Goal: Task Accomplishment & Management: Complete application form

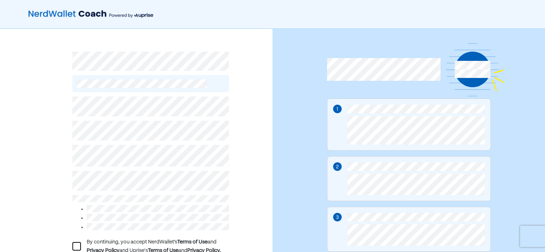
click at [235, 165] on div "By continuing, you accept NerdWallet’s Terms of Use and Privacy Policy and Upri…" at bounding box center [136, 167] width 272 height 277
click at [242, 170] on div "By continuing, you accept NerdWallet’s Terms of Use and Privacy Policy and Upri…" at bounding box center [136, 167] width 272 height 277
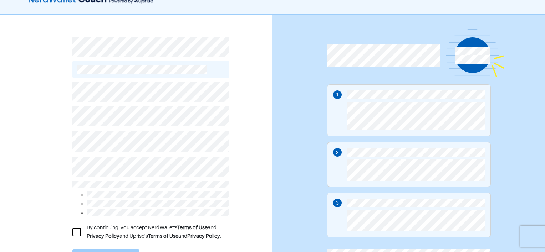
scroll to position [50, 0]
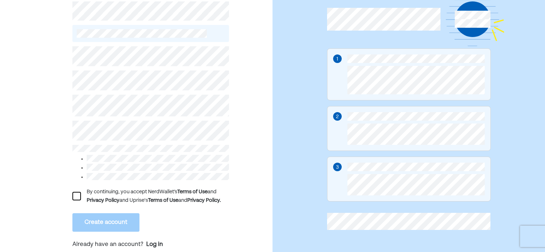
click at [75, 195] on div at bounding box center [76, 196] width 9 height 9
click at [87, 217] on button "Create account" at bounding box center [105, 222] width 67 height 19
click at [115, 218] on button "Create account" at bounding box center [105, 222] width 67 height 19
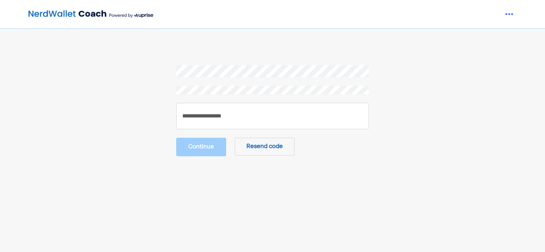
click at [247, 145] on button "Resend code" at bounding box center [265, 147] width 60 height 18
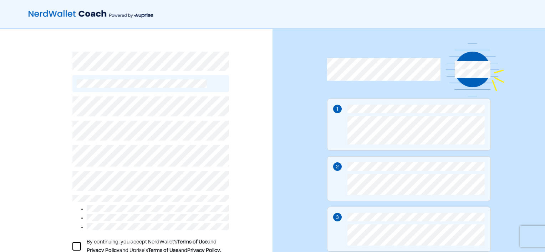
click at [246, 160] on div "By continuing, you accept NerdWallet’s Terms of Use and Privacy Policy and Upri…" at bounding box center [136, 167] width 272 height 277
drag, startPoint x: 246, startPoint y: 160, endPoint x: 248, endPoint y: 171, distance: 11.5
click at [248, 171] on div "By continuing, you accept NerdWallet’s Terms of Use and Privacy Policy and Upri…" at bounding box center [136, 167] width 272 height 277
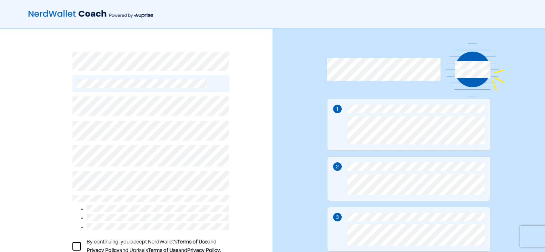
drag, startPoint x: 248, startPoint y: 171, endPoint x: 261, endPoint y: 168, distance: 13.5
click at [261, 168] on div "By continuing, you accept NerdWallet’s Terms of Use and Privacy Policy and Upri…" at bounding box center [136, 167] width 272 height 277
drag, startPoint x: 269, startPoint y: 119, endPoint x: 269, endPoint y: 171, distance: 51.7
click at [269, 171] on div "By continuing, you accept NerdWallet’s Terms of Use and Privacy Policy and Upri…" at bounding box center [136, 167] width 272 height 277
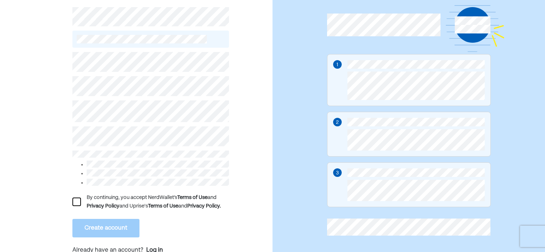
scroll to position [50, 0]
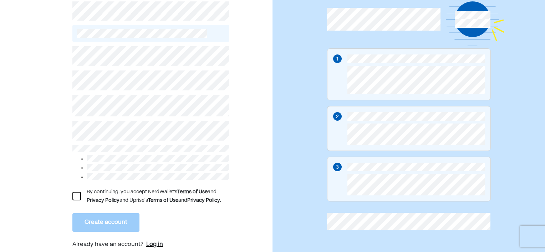
click at [153, 241] on div "Log in" at bounding box center [154, 245] width 17 height 9
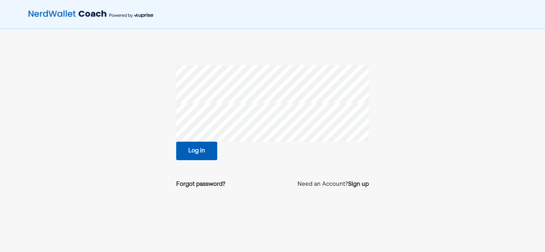
click at [201, 150] on button "Log in" at bounding box center [196, 151] width 41 height 19
click at [354, 180] on div "Sign up" at bounding box center [358, 184] width 21 height 9
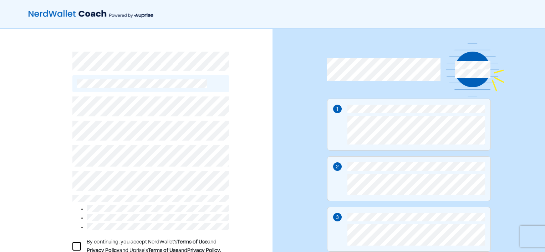
click at [248, 166] on div "By continuing, you accept NerdWallet’s Terms of Use and Privacy Policy and Upri…" at bounding box center [136, 167] width 272 height 277
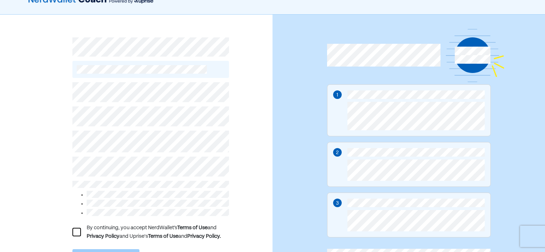
scroll to position [50, 0]
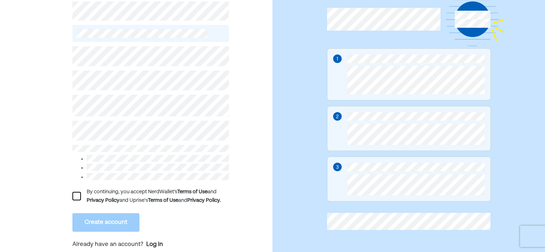
click at [73, 192] on div at bounding box center [76, 196] width 9 height 9
click at [88, 214] on button "Create account" at bounding box center [105, 222] width 67 height 19
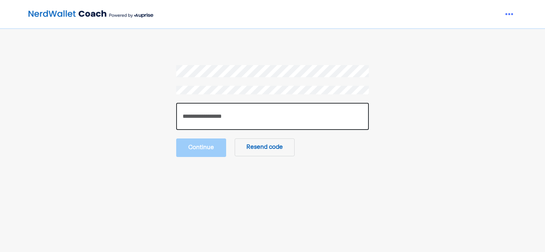
click at [198, 106] on input "number" at bounding box center [272, 116] width 192 height 27
type input "******"
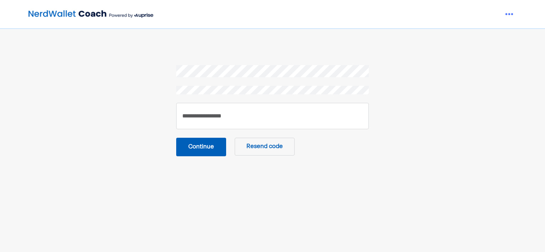
click at [192, 144] on button "Continue" at bounding box center [201, 147] width 50 height 19
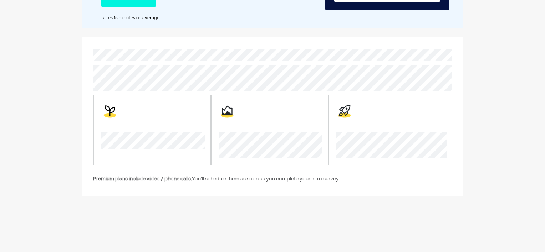
scroll to position [128, 0]
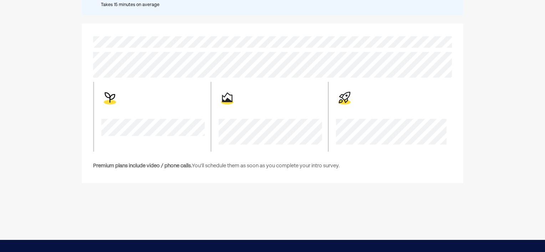
click at [121, 100] on div at bounding box center [151, 117] width 117 height 70
click at [121, 101] on div at bounding box center [151, 117] width 117 height 70
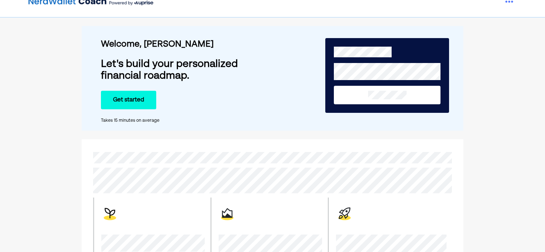
scroll to position [14, 0]
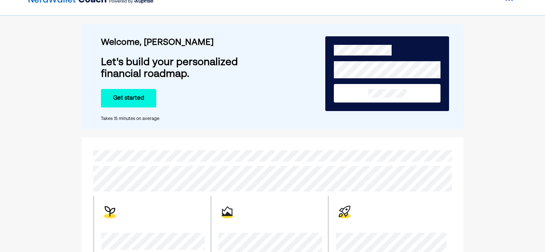
click at [140, 99] on button "Get started" at bounding box center [128, 98] width 55 height 19
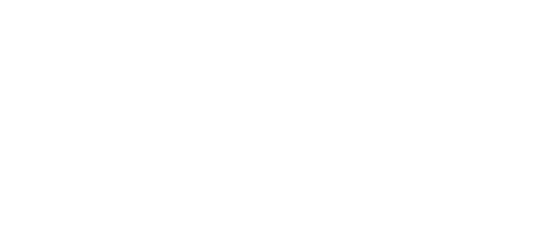
scroll to position [0, 0]
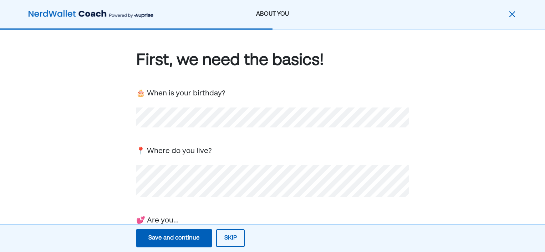
click at [294, 212] on div "First, we need the basics! 🎂 When is your birthday? 📍 Where do you live? 💕 Are …" at bounding box center [272, 221] width 272 height 342
click at [449, 160] on div "First, we need the basics! 🎂 When is your birthday? 📍 Where do you live? 💕 Are …" at bounding box center [272, 232] width 545 height 405
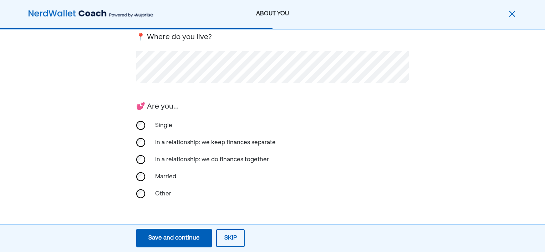
scroll to position [128, 0]
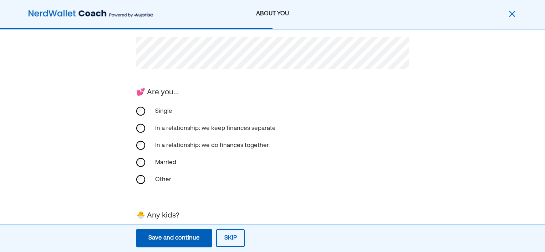
click at [246, 141] on div "In a relationship: we do finances together" at bounding box center [212, 145] width 122 height 17
click at [246, 164] on div "Married" at bounding box center [272, 162] width 272 height 17
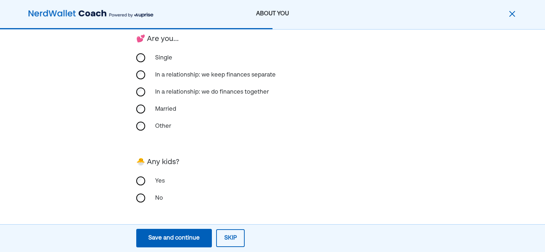
scroll to position [182, 0]
click at [218, 176] on div "Yes" at bounding box center [186, 180] width 71 height 17
drag, startPoint x: 543, startPoint y: 142, endPoint x: 430, endPoint y: 178, distance: 118.6
click at [430, 178] on div "First, we need the basics! 🎂 When is your birthday? 📍 Where do you live? 💕 Are …" at bounding box center [272, 49] width 545 height 405
click at [238, 213] on div "First, we need the basics! 🎂 When is your birthday? 📍 Where do you live? 💕 Are …" at bounding box center [272, 49] width 545 height 405
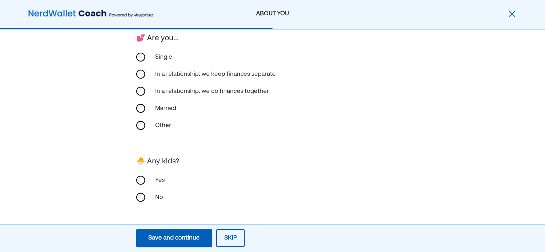
click at [238, 213] on div "First, we need the basics! 🎂 When is your birthday? 📍 Where do you live? 💕 Are …" at bounding box center [272, 49] width 545 height 405
click at [185, 237] on div "Save and continue" at bounding box center [173, 238] width 51 height 9
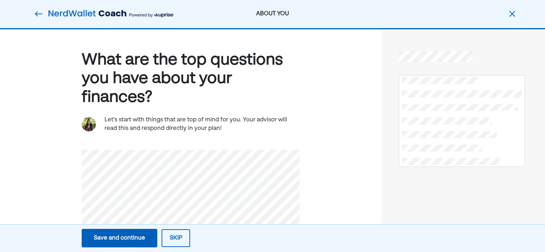
scroll to position [0, 0]
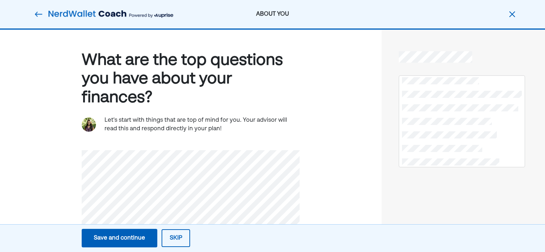
click at [134, 242] on div "Save and continue" at bounding box center [119, 238] width 51 height 9
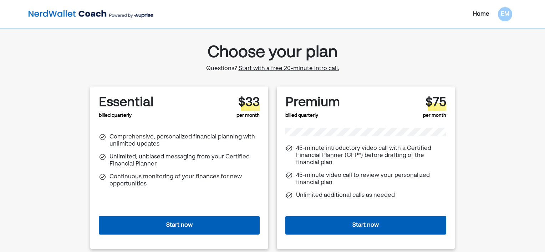
click at [257, 67] on span "Start with a free 20-minute intro call." at bounding box center [288, 69] width 101 height 6
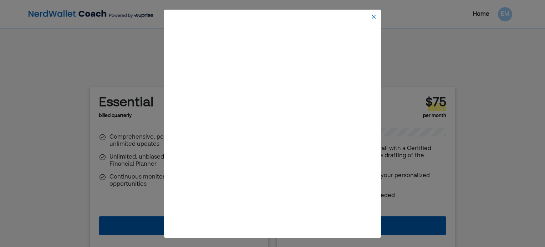
click at [373, 20] on div at bounding box center [272, 16] width 214 height 11
click at [373, 15] on img at bounding box center [374, 17] width 6 height 6
